Goal: Transaction & Acquisition: Book appointment/travel/reservation

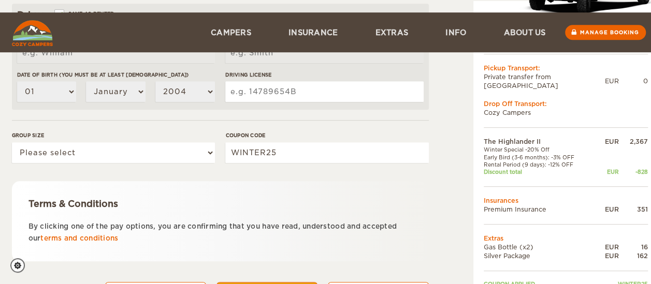
scroll to position [389, 0]
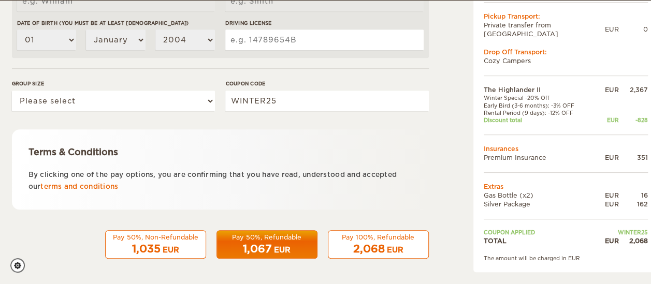
click at [252, 246] on span "1,067" at bounding box center [257, 249] width 29 height 12
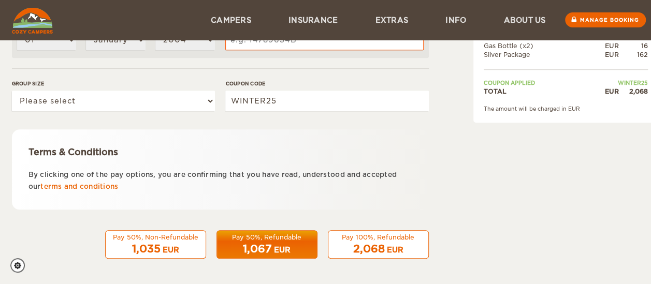
scroll to position [60, 0]
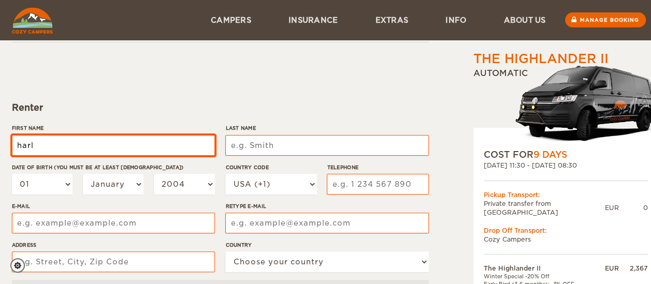
type input "Harley Gomes"
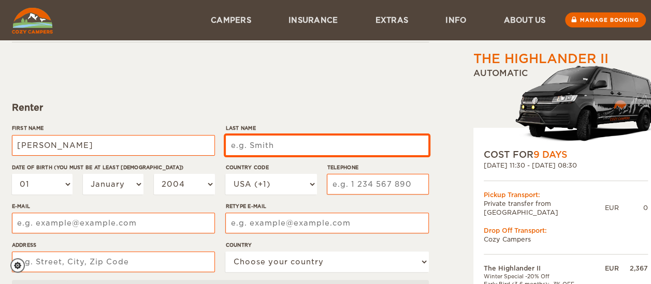
type input "Borges"
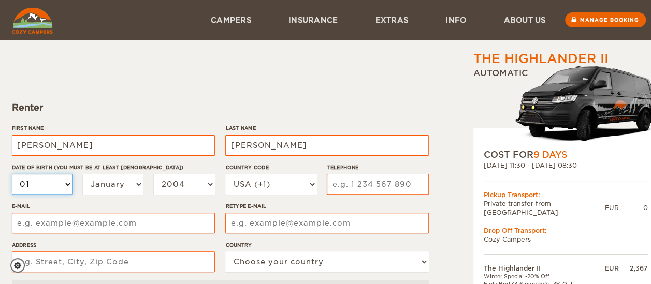
select select "13"
select select "1978"
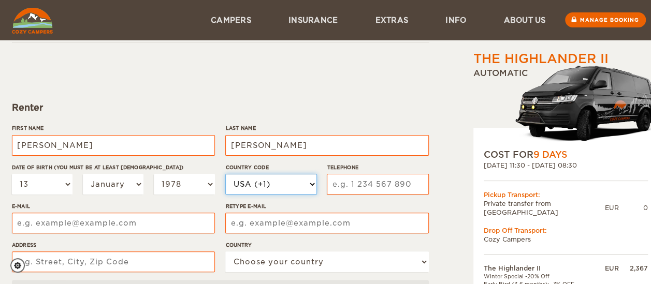
select select "55"
type input "31999243980"
type input "harleyborges@icloud.com"
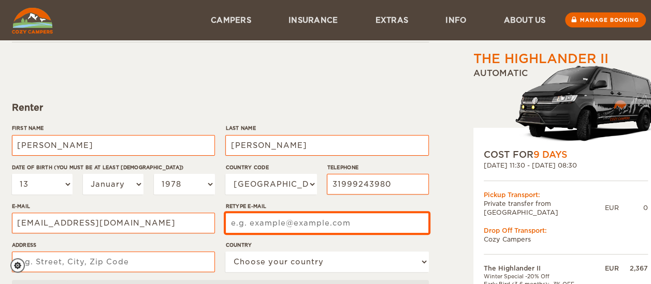
type input "harleyborges@icloud.com"
type input "Rua Zilah Correa de Araújo, 461"
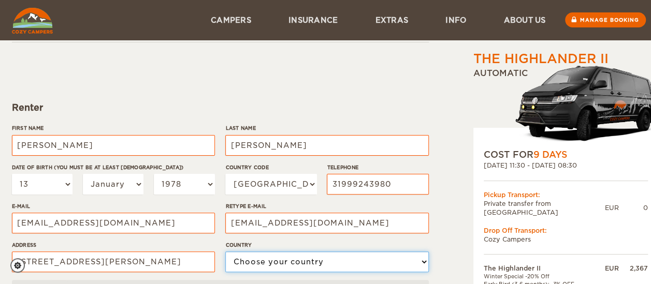
select select "29"
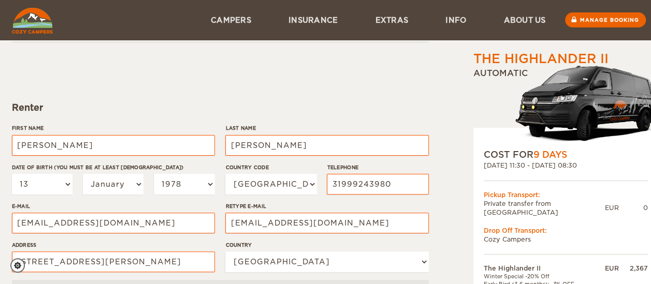
type input "03445300149"
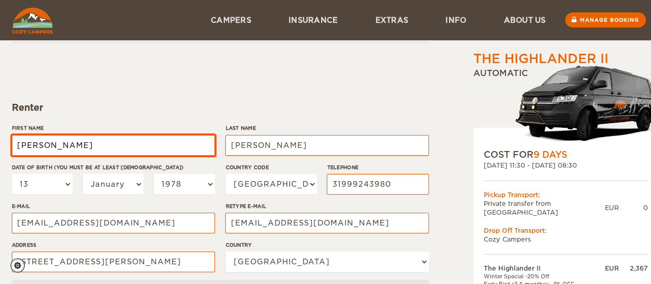
type input "Harley Gomes"
type input "Borges"
select select "13"
select select "1978"
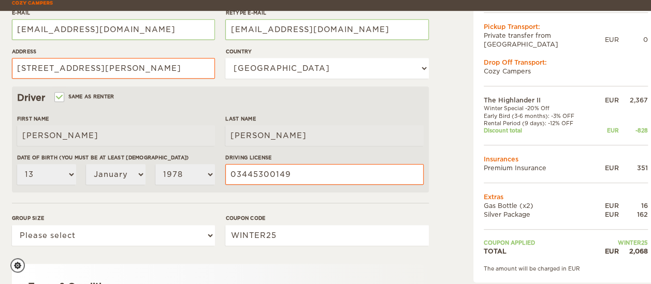
scroll to position [267, 0]
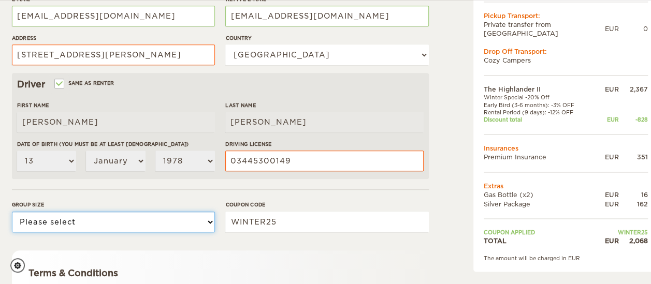
click at [96, 226] on select "Please select 1 2" at bounding box center [113, 222] width 203 height 21
select select "2"
click at [12, 212] on select "Please select 1 2" at bounding box center [113, 222] width 203 height 21
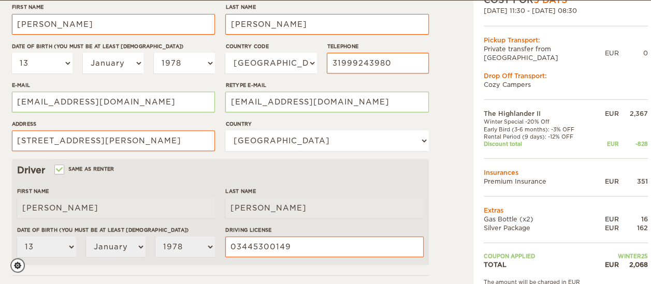
scroll to position [233, 0]
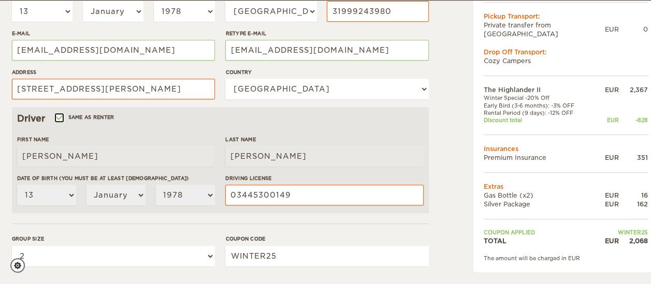
click at [58, 117] on input "Same as renter" at bounding box center [58, 119] width 7 height 7
checkbox input "false"
select select
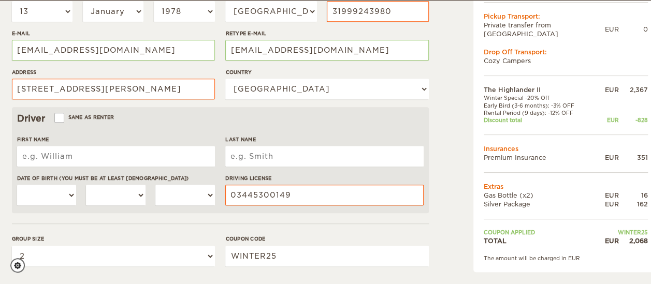
click at [87, 159] on input "First Name" at bounding box center [116, 156] width 198 height 21
type input "William"
type input "Monico"
click at [61, 189] on select "01 02 03 04 05 06 07 08 09 10 11 12 13 14 15 16 17 18 19 20 21 22 23 24 25 26 2…" at bounding box center [47, 195] width 60 height 21
select select "09"
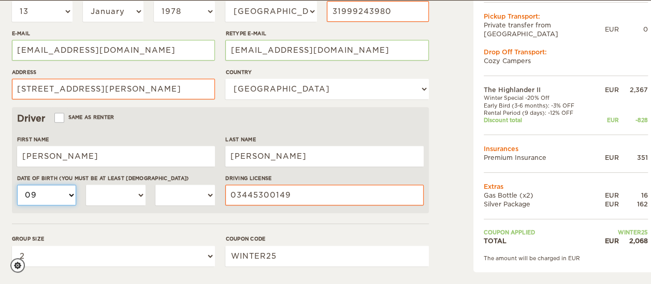
click at [17, 185] on select "01 02 03 04 05 06 07 08 09 10 11 12 13 14 15 16 17 18 19 20 21 22 23 24 25 26 2…" at bounding box center [47, 195] width 60 height 21
click at [117, 188] on select "January February March April May June July August September October November De…" at bounding box center [116, 195] width 60 height 21
select select "02"
click at [86, 185] on select "January February March April May June July August September October November De…" at bounding box center [116, 195] width 60 height 21
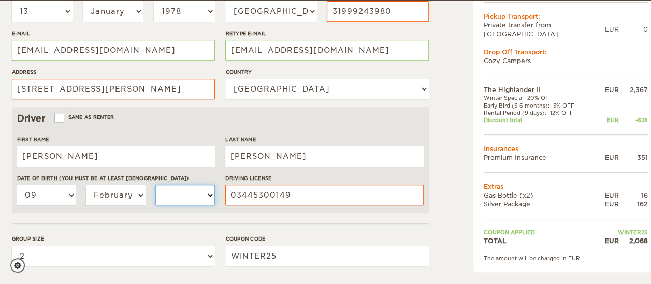
click at [173, 190] on select "2004 2003 2002 2001 2000 1999 1998 1997 1996 1995 1994 1993 1992 1991 1990 1989…" at bounding box center [185, 195] width 60 height 21
select select "1966"
click at [155, 185] on select "2004 2003 2002 2001 2000 1999 1998 1997 1996 1995 1994 1993 1992 1991 1990 1989…" at bounding box center [185, 195] width 60 height 21
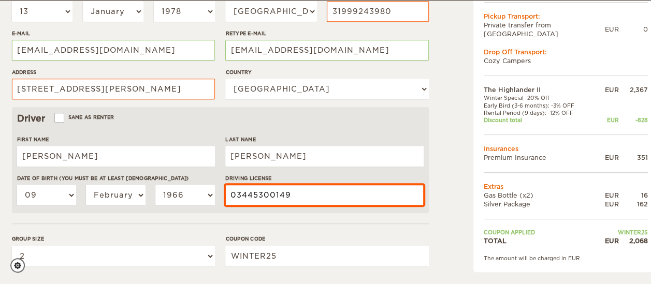
drag, startPoint x: 302, startPoint y: 195, endPoint x: 210, endPoint y: 201, distance: 91.4
click at [213, 201] on div "First Name William Last Name Monico Date of birth (You must be at least 20 year…" at bounding box center [220, 175] width 407 height 78
type input "02471715449"
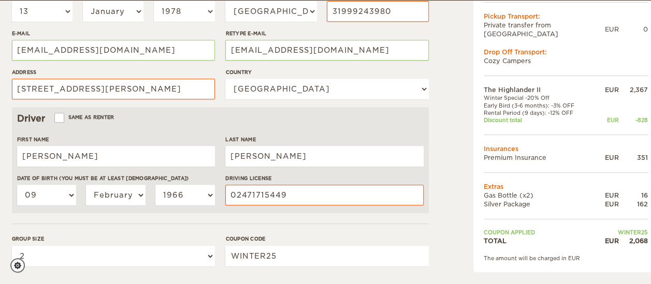
click at [134, 224] on form "Renter First Name Harley Gomes Last Name Borges Date of birth (You must be at l…" at bounding box center [220, 142] width 417 height 546
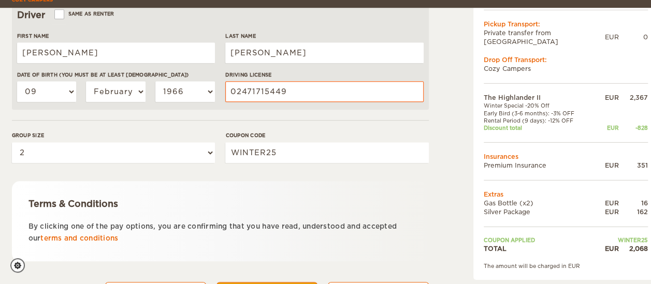
scroll to position [389, 0]
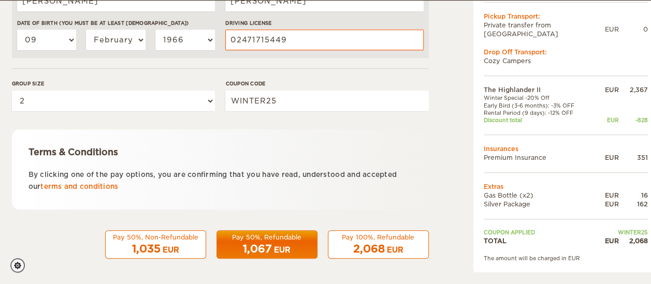
click at [261, 243] on span "1,067" at bounding box center [257, 249] width 29 height 12
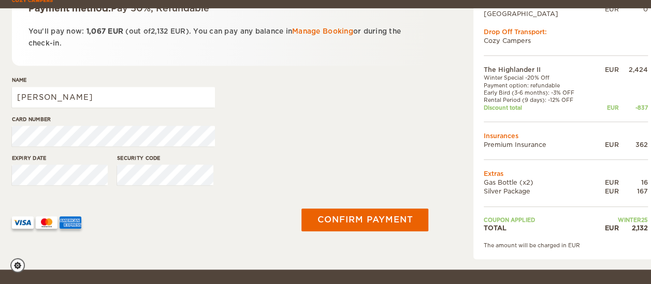
scroll to position [207, 0]
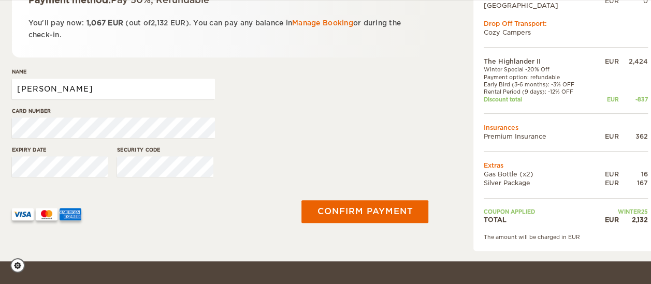
click at [94, 87] on input "[PERSON_NAME]" at bounding box center [113, 89] width 203 height 21
type input "HARLEY GOMES BORGES"
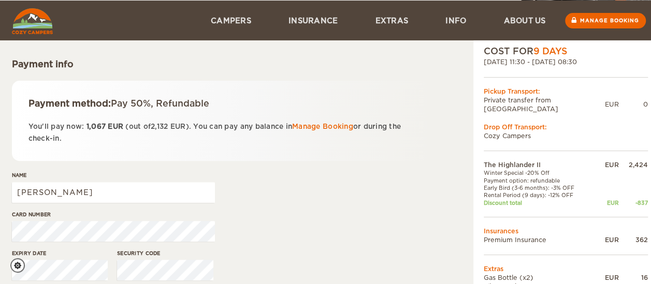
scroll to position [155, 0]
